Goal: Find specific page/section: Find specific page/section

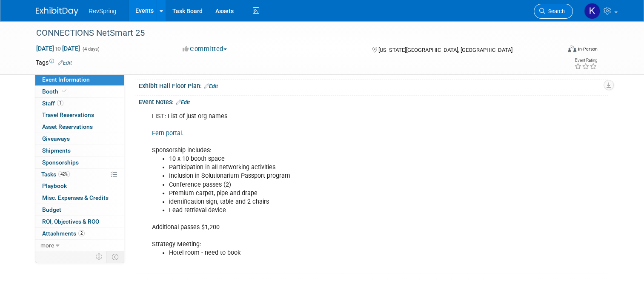
click at [560, 11] on span "Search" at bounding box center [555, 11] width 20 height 6
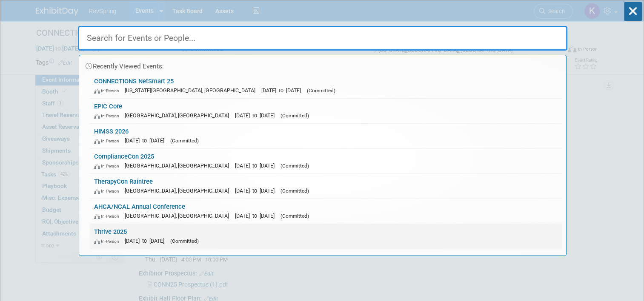
click at [264, 239] on div "In-Person Nov 3, 2025 to Nov 5, 2025 (Committed)" at bounding box center [326, 241] width 464 height 9
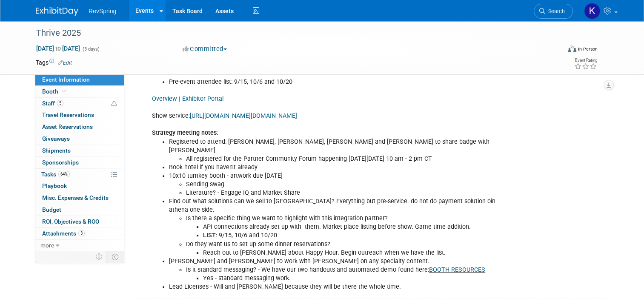
scroll to position [374, 0]
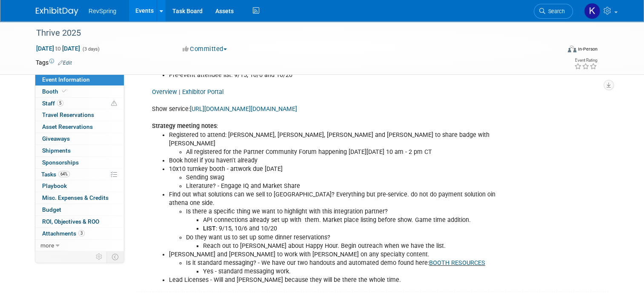
click at [229, 109] on link "[URL][DOMAIN_NAME][DOMAIN_NAME]" at bounding box center [243, 109] width 107 height 7
click at [86, 79] on link "Event Information" at bounding box center [79, 79] width 89 height 11
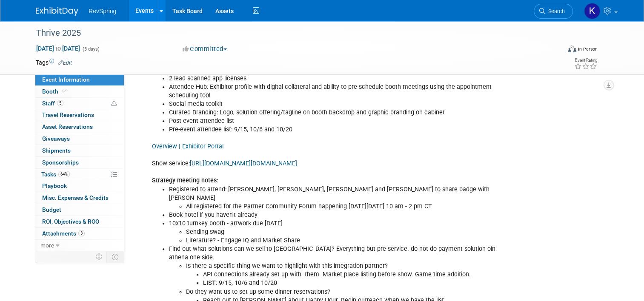
scroll to position [308, 0]
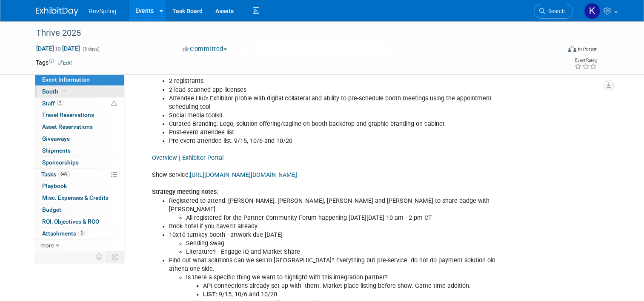
click at [85, 92] on link "Booth" at bounding box center [79, 91] width 89 height 11
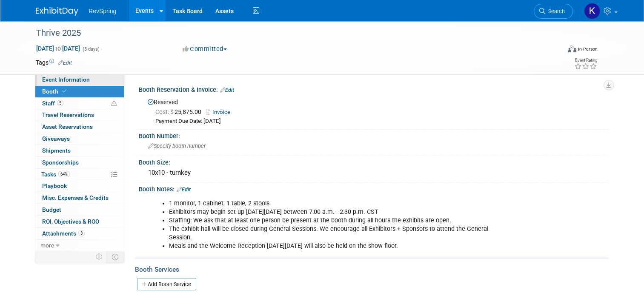
click at [76, 78] on span "Event Information" at bounding box center [66, 79] width 48 height 7
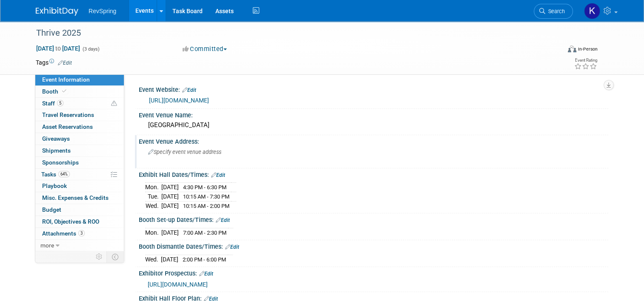
click at [564, 163] on div "Event Venue Address: Specify event venue address" at bounding box center [371, 151] width 473 height 33
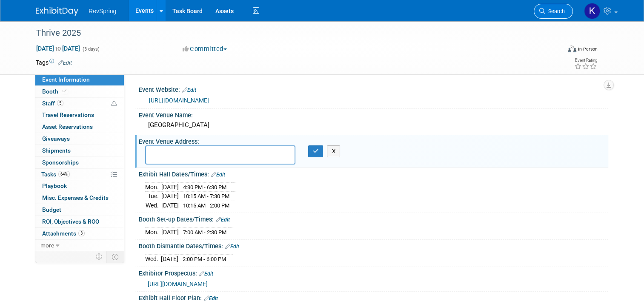
click at [561, 15] on link "Search" at bounding box center [553, 11] width 39 height 15
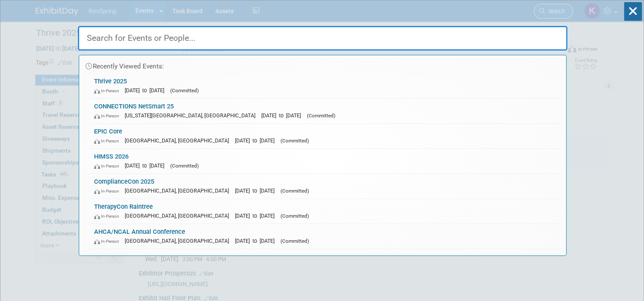
type input "h"
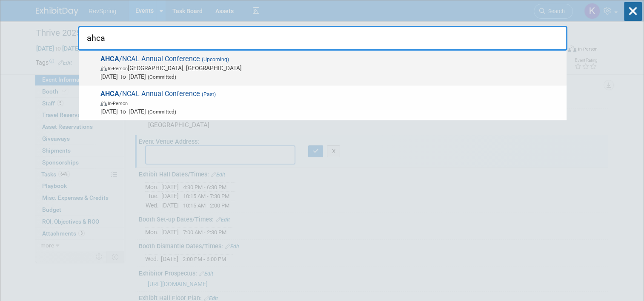
type input "ahca"
click at [410, 64] on span "In-Person [GEOGRAPHIC_DATA], [GEOGRAPHIC_DATA]" at bounding box center [331, 68] width 462 height 9
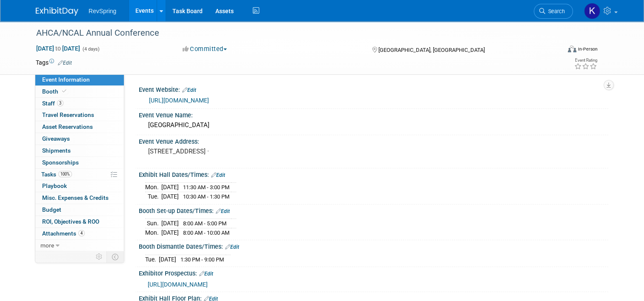
scroll to position [2, 0]
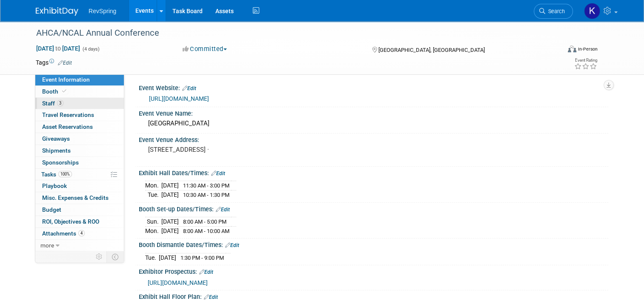
click at [70, 98] on link "3 Staff 3" at bounding box center [79, 103] width 89 height 11
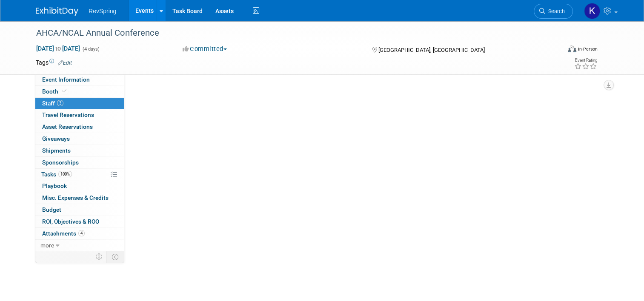
scroll to position [0, 0]
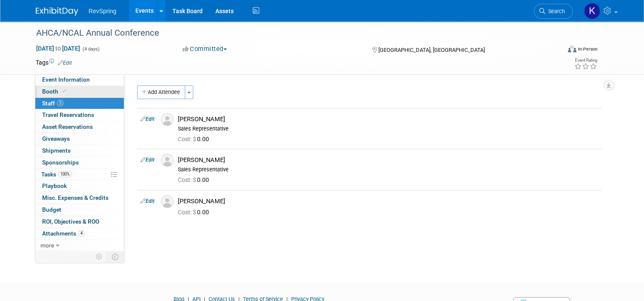
click at [70, 94] on link "Booth" at bounding box center [79, 91] width 89 height 11
